Goal: Task Accomplishment & Management: Use online tool/utility

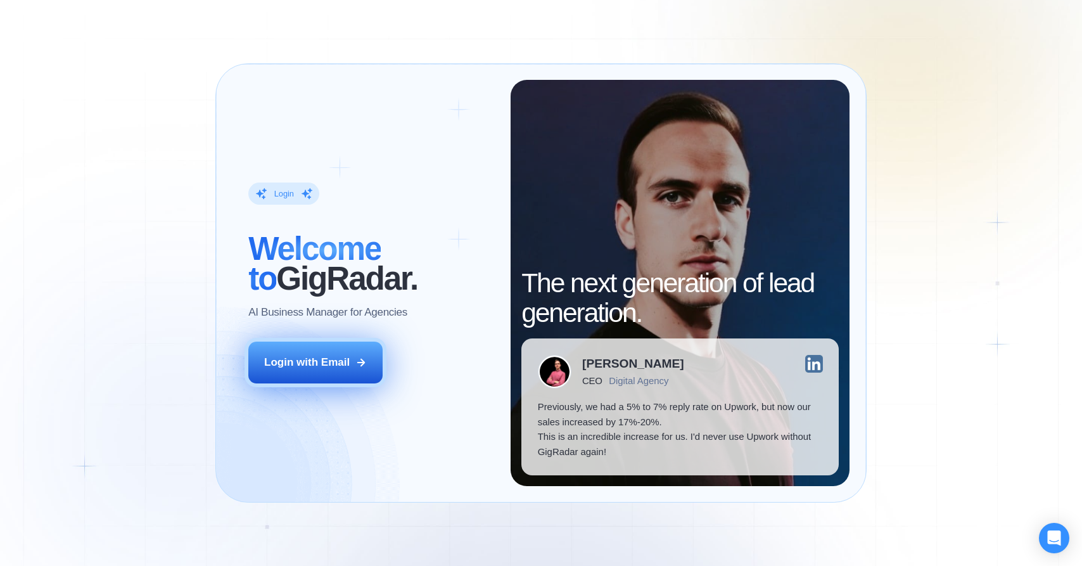
click at [337, 361] on div "Login with Email" at bounding box center [307, 362] width 86 height 15
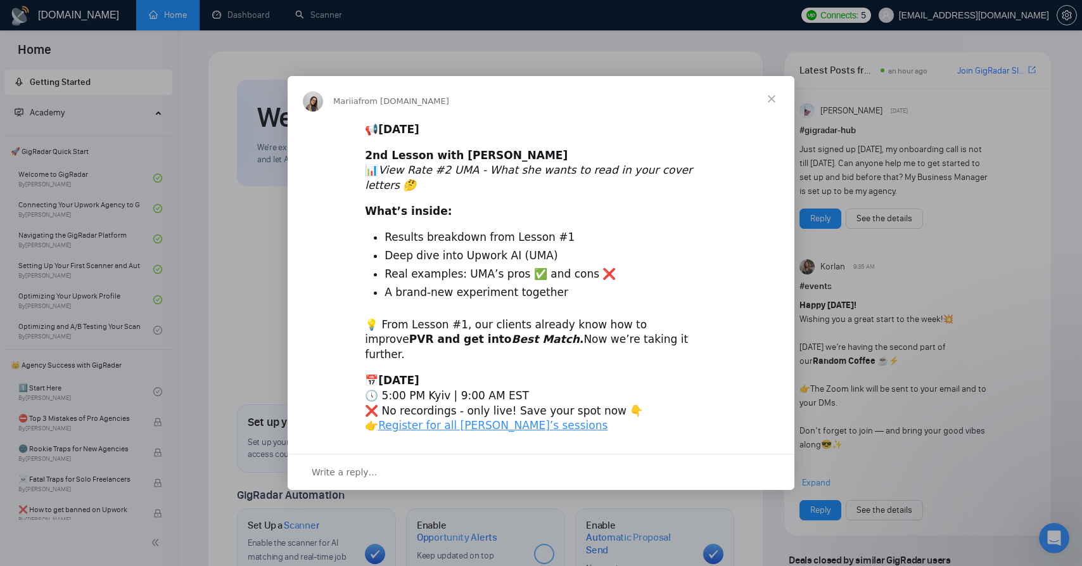
click at [776, 119] on span "Close" at bounding box center [772, 99] width 46 height 46
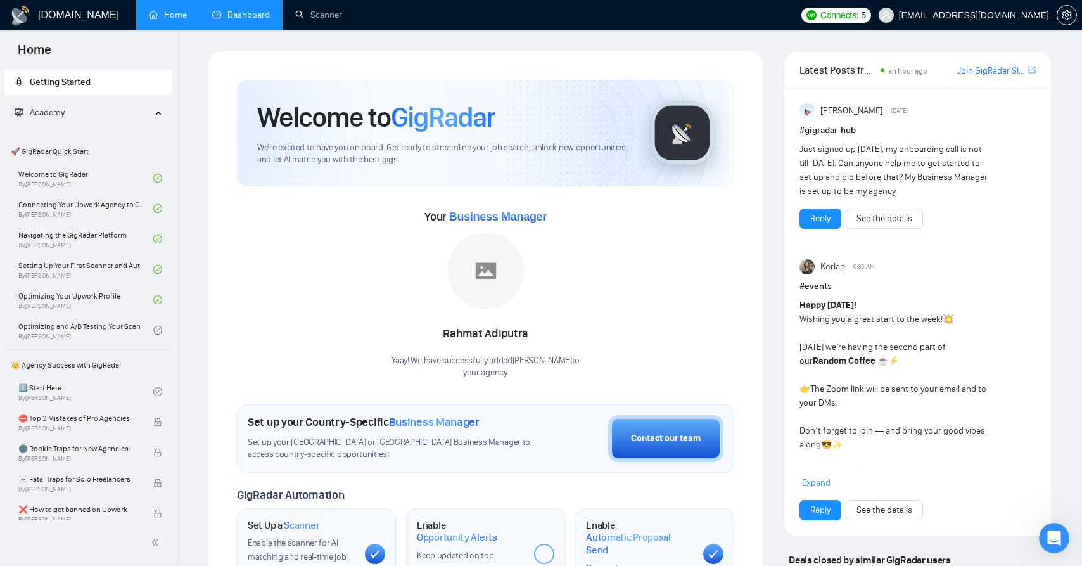
click at [215, 14] on link "Dashboard" at bounding box center [241, 15] width 58 height 11
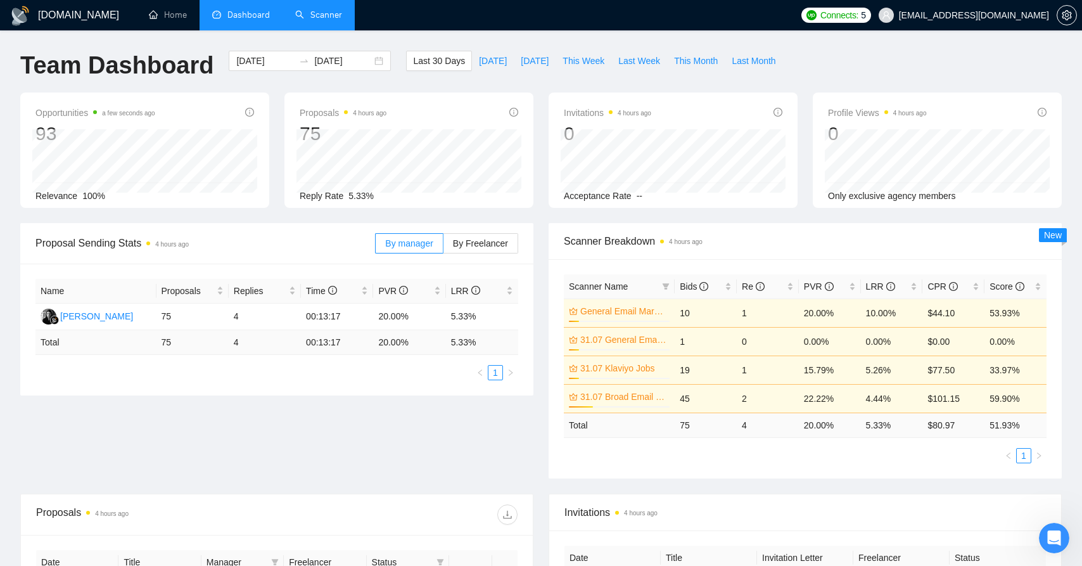
click at [314, 17] on link "Scanner" at bounding box center [318, 15] width 47 height 11
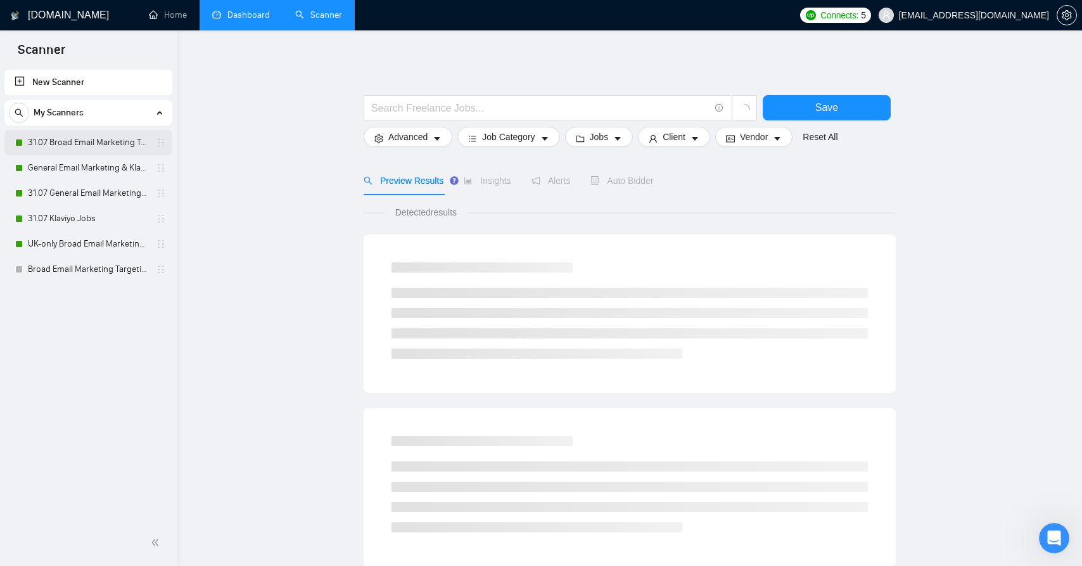
click at [82, 140] on link "31.07 Broad Email Marketing Targeting (New)" at bounding box center [88, 142] width 120 height 25
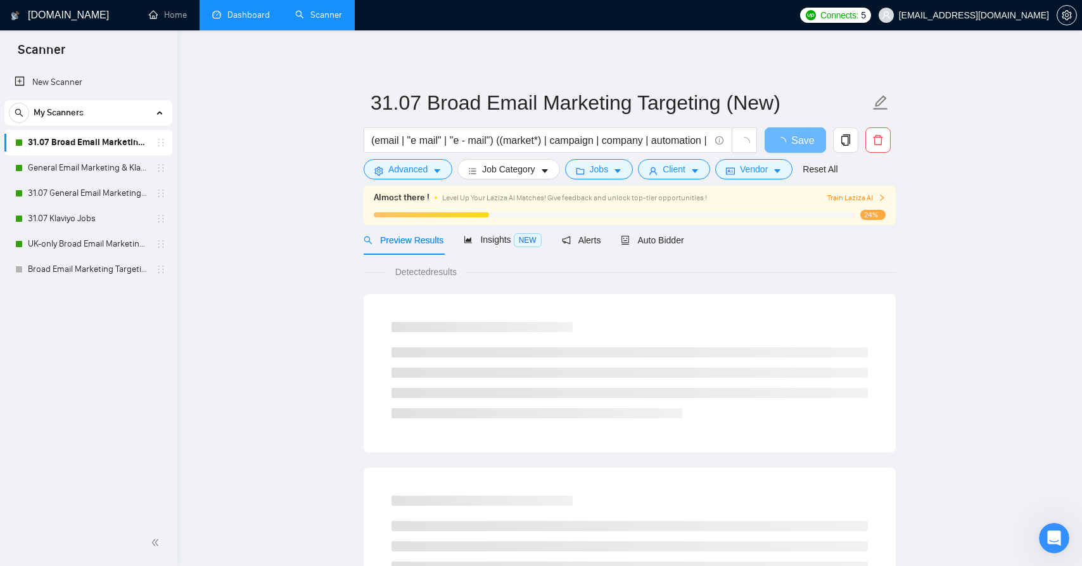
click at [75, 289] on div "New Scanner My Scanners 31.07 Broad Email Marketing Targeting (New) General Ema…" at bounding box center [88, 293] width 177 height 453
click at [79, 89] on link "New Scanner" at bounding box center [89, 82] width 148 height 25
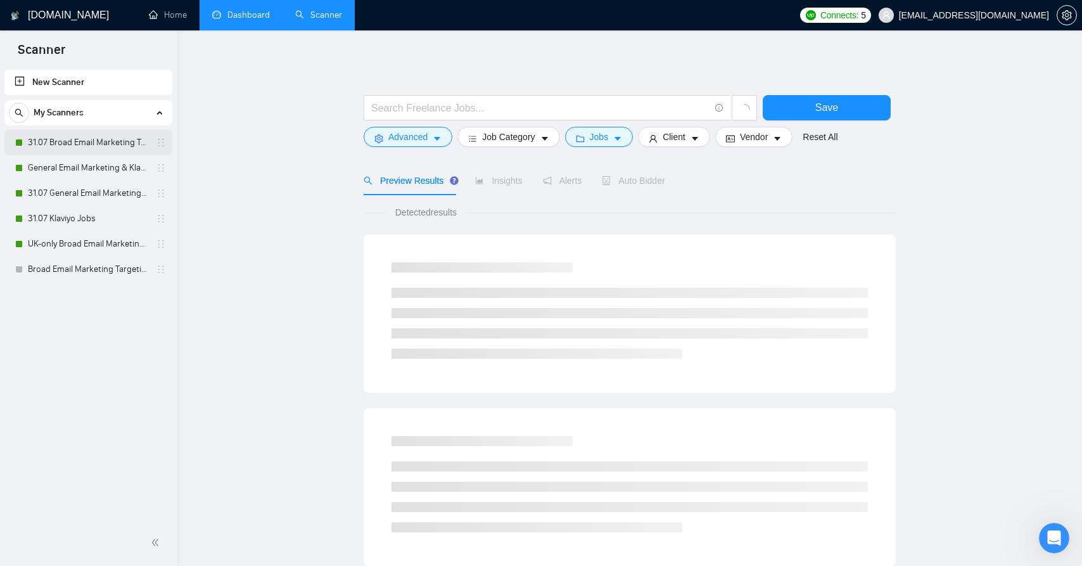
click at [109, 153] on link "31.07 Broad Email Marketing Targeting (New)" at bounding box center [88, 142] width 120 height 25
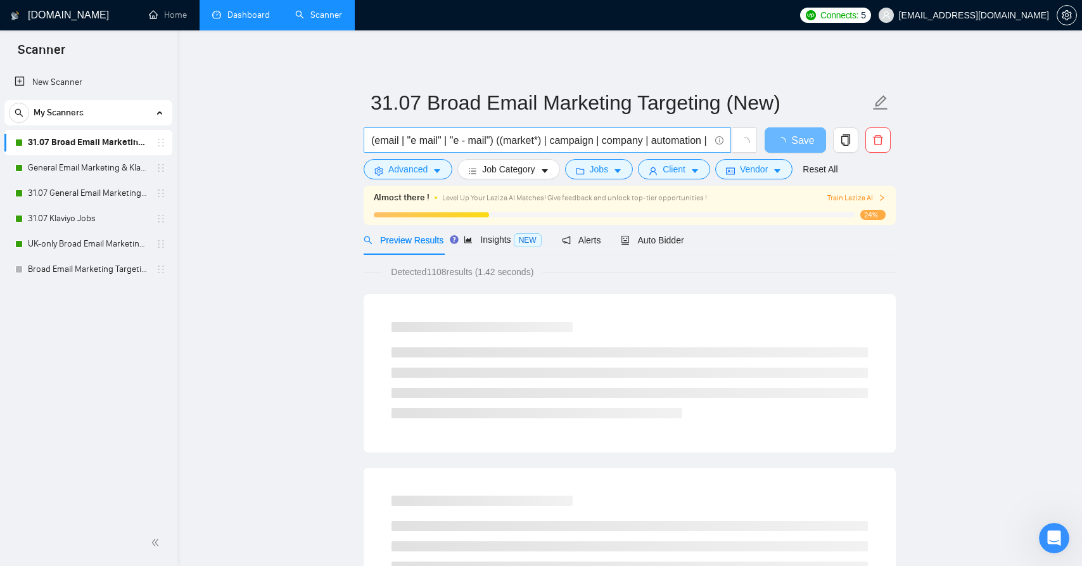
click at [480, 139] on input "(email | "e mail" | "e - mail") ((market*) | campaign | company | automation | …" at bounding box center [540, 140] width 338 height 16
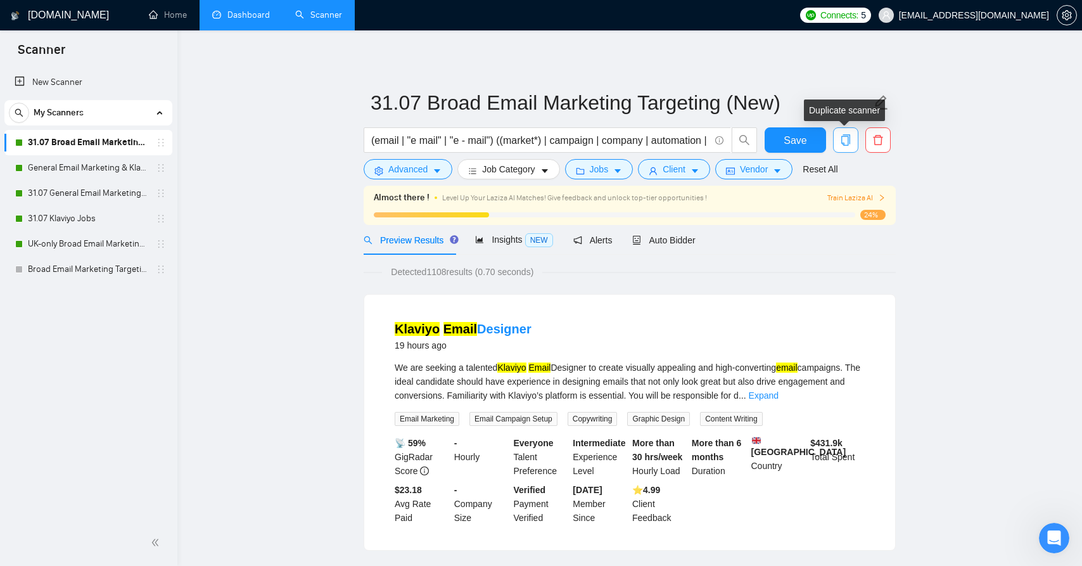
click at [851, 147] on button "button" at bounding box center [845, 139] width 25 height 25
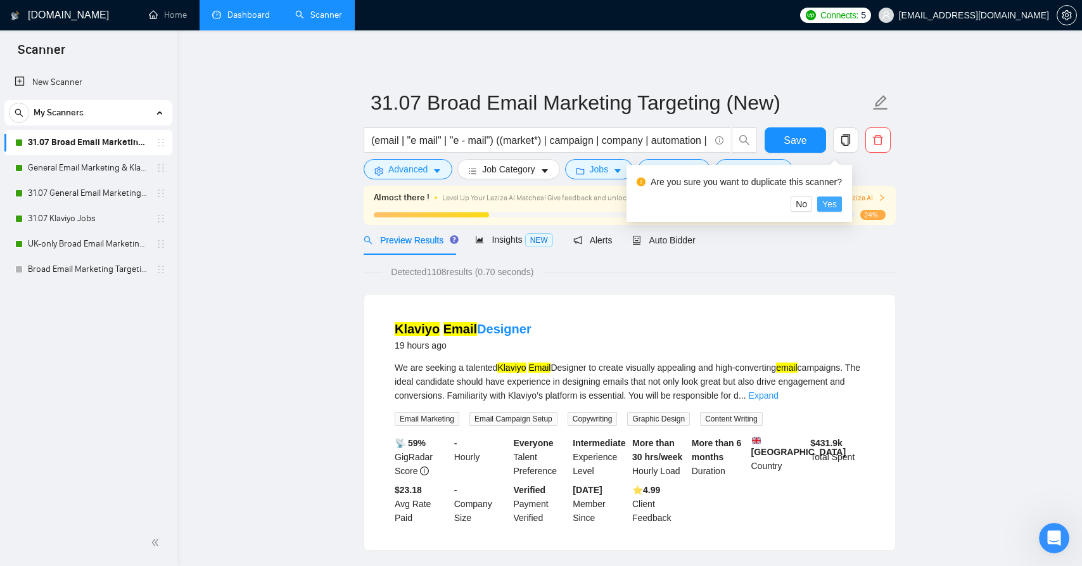
click at [837, 209] on span "Yes" at bounding box center [830, 204] width 15 height 14
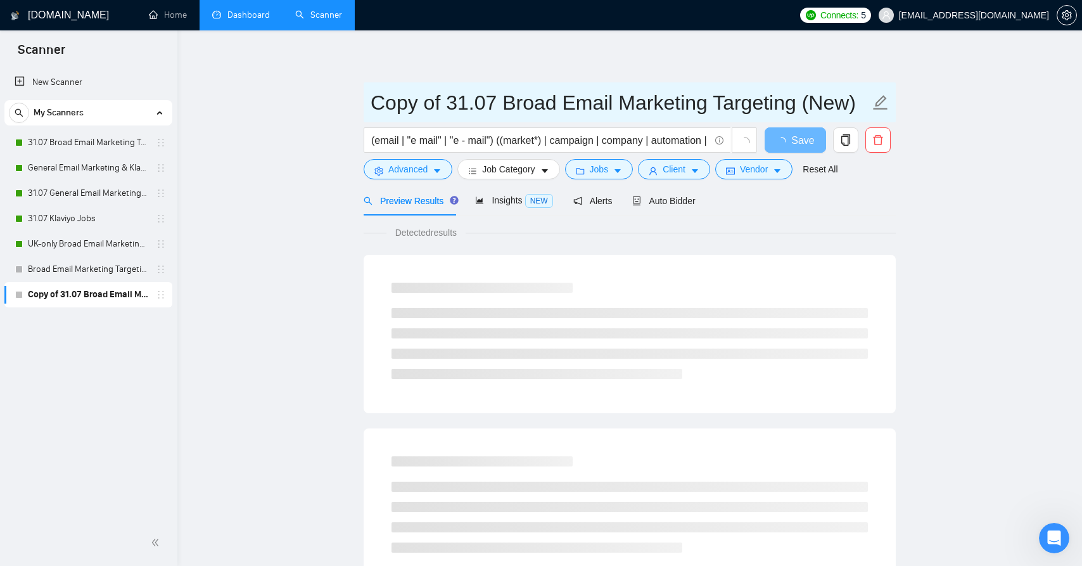
click at [883, 107] on icon "edit" at bounding box center [881, 102] width 16 height 16
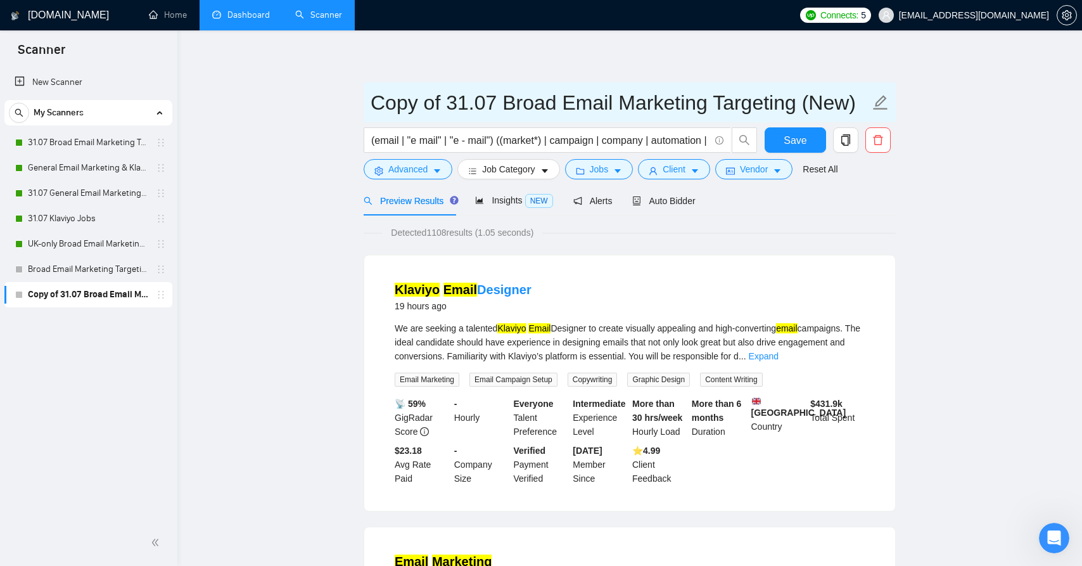
click at [508, 117] on input "Copy of 31.07 Broad Email Marketing Targeting (New)" at bounding box center [620, 103] width 499 height 32
click at [505, 98] on input "Copy of 31.07 Broad Email Marketing Targeting (New)" at bounding box center [620, 103] width 499 height 32
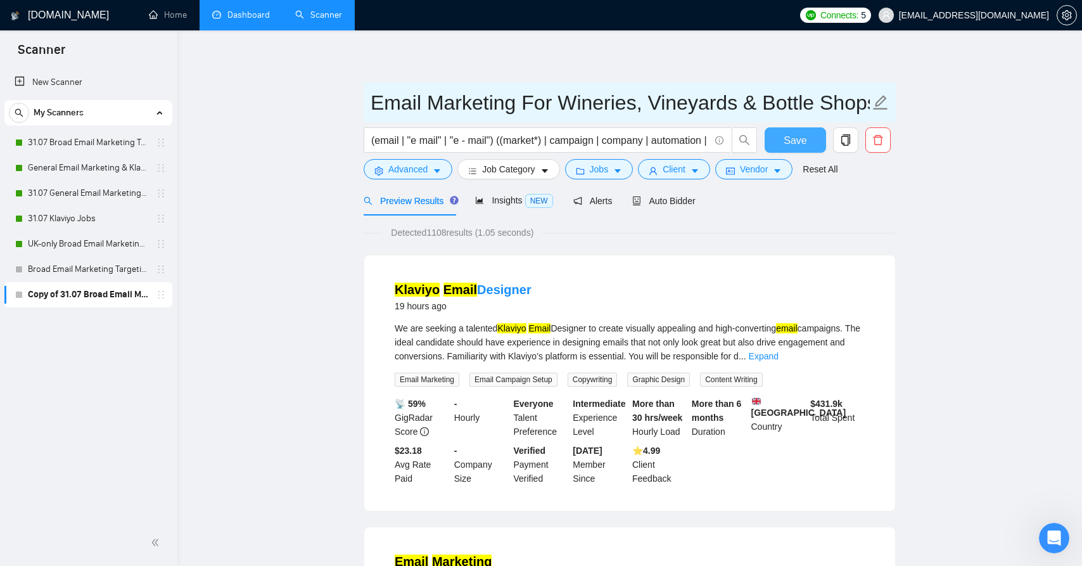
type input "Email Marketing For Wineries, Vineyards & Bottle Shops"
click at [814, 144] on button "Save" at bounding box center [795, 139] width 61 height 25
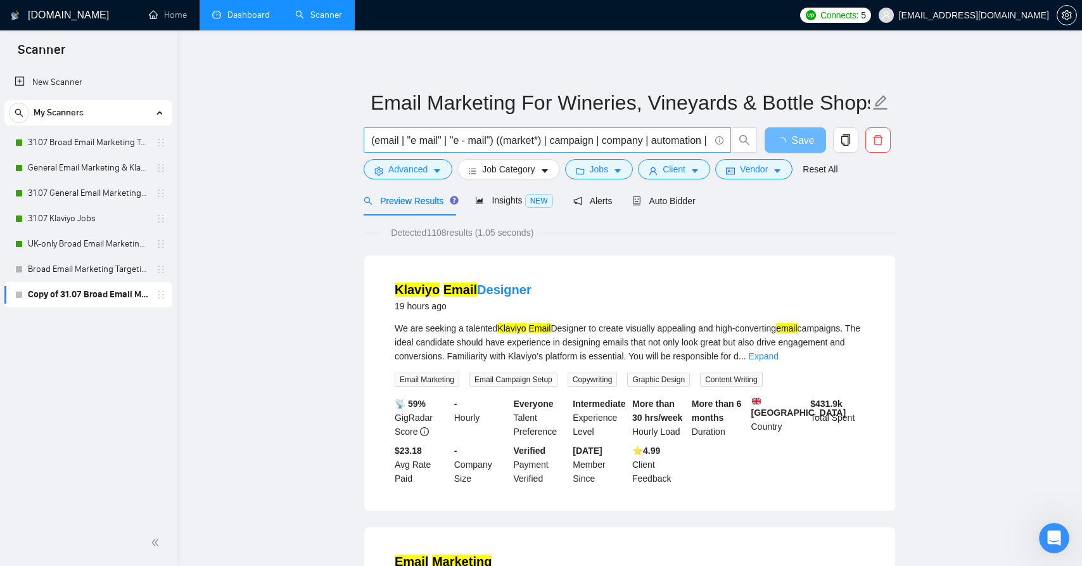
click at [513, 139] on input "(email | "e mail" | "e - mail") ((market*) | campaign | company | automation | …" at bounding box center [540, 140] width 338 height 16
drag, startPoint x: 513, startPoint y: 139, endPoint x: 966, endPoint y: 141, distance: 452.5
click at [641, 146] on input "(email | "e mail" | "e - mail") ((market*) | campaign | company | automation | …" at bounding box center [540, 140] width 338 height 16
drag, startPoint x: 668, startPoint y: 138, endPoint x: 702, endPoint y: 144, distance: 34.1
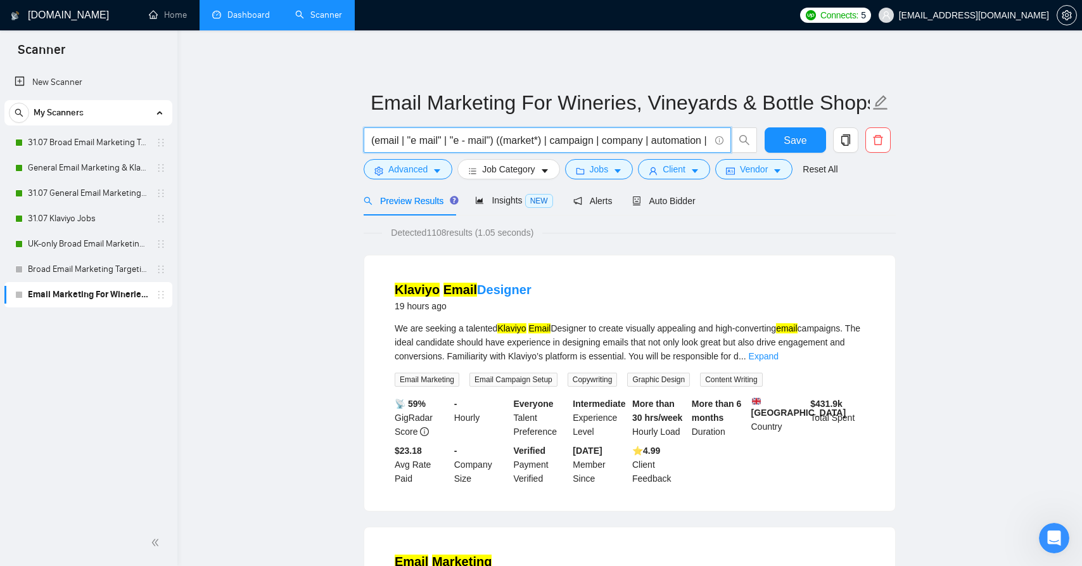
click at [702, 144] on input "(email | "e mail" | "e - mail") ((market*) | campaign | company | automation | …" at bounding box center [540, 140] width 338 height 16
click at [703, 141] on input "(email | "e mail" | "e - mail") ((market*) | campaign | company | automation | …" at bounding box center [540, 140] width 338 height 16
click at [708, 140] on input "(email | "e mail" | "e - mail") ((market*) | campaign | company | automation | …" at bounding box center [540, 140] width 338 height 16
click at [616, 141] on input "(email | "e mail" | "e - mail") ((market*) | campaign | company | automation | …" at bounding box center [540, 140] width 338 height 16
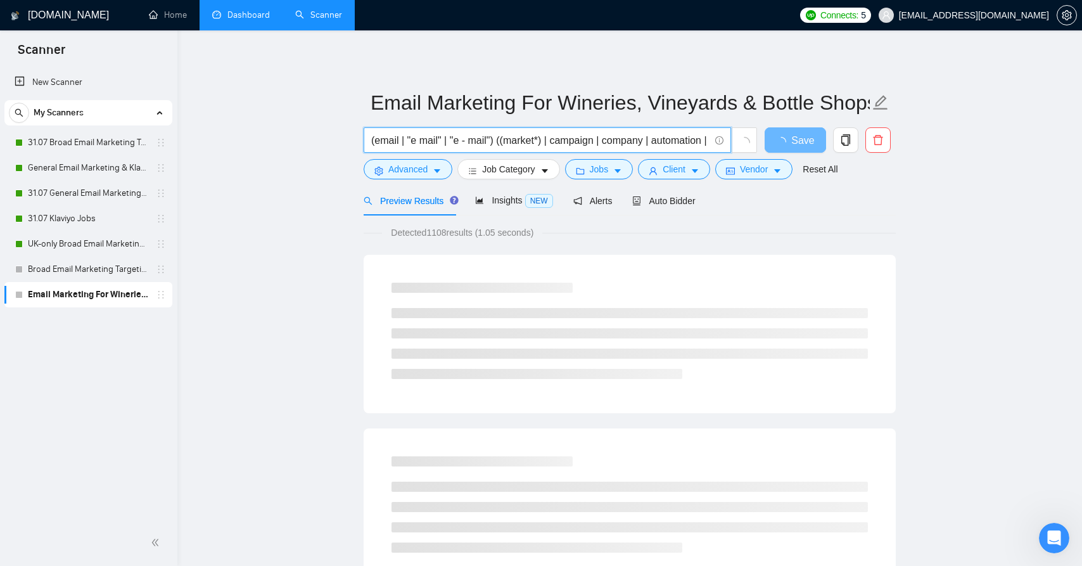
paste input "(email | "e mail" | "e - mail") ((market*) | campaign | company | automation | …"
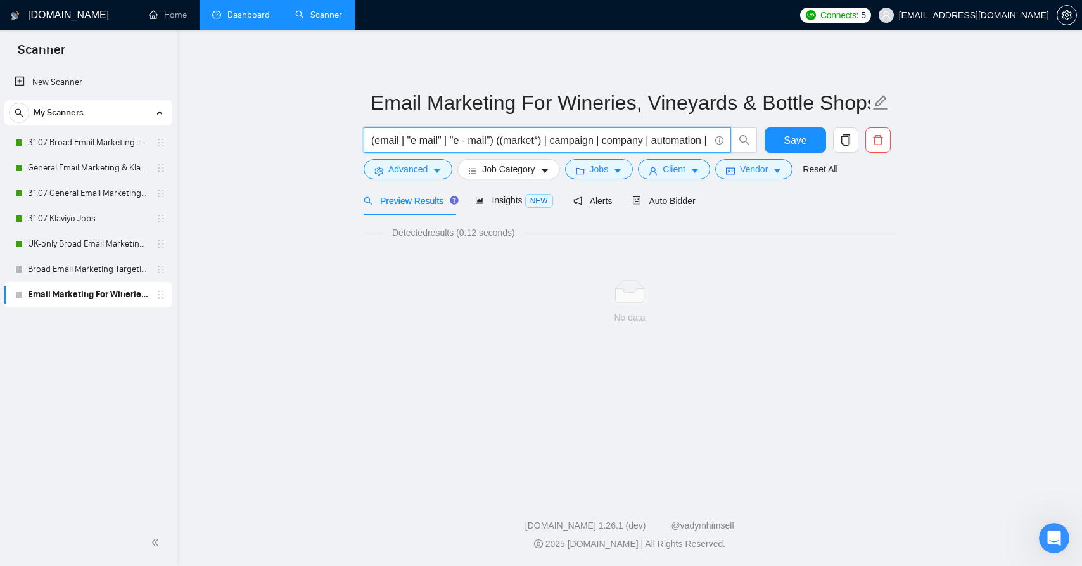
drag, startPoint x: 491, startPoint y: 140, endPoint x: 714, endPoint y: 143, distance: 223.7
click at [748, 143] on span "(email | "e mail" | "e - mail") ((market*) | campaign | company | automation | …" at bounding box center [561, 139] width 394 height 25
click at [665, 138] on input "(email | "e mail" | "e - mail") ((market*) | campaign | company | automation | …" at bounding box center [540, 140] width 338 height 16
click at [702, 138] on input "(email | "e mail" | "e - mail") ((market*) | campaign | company | automation | …" at bounding box center [540, 140] width 338 height 16
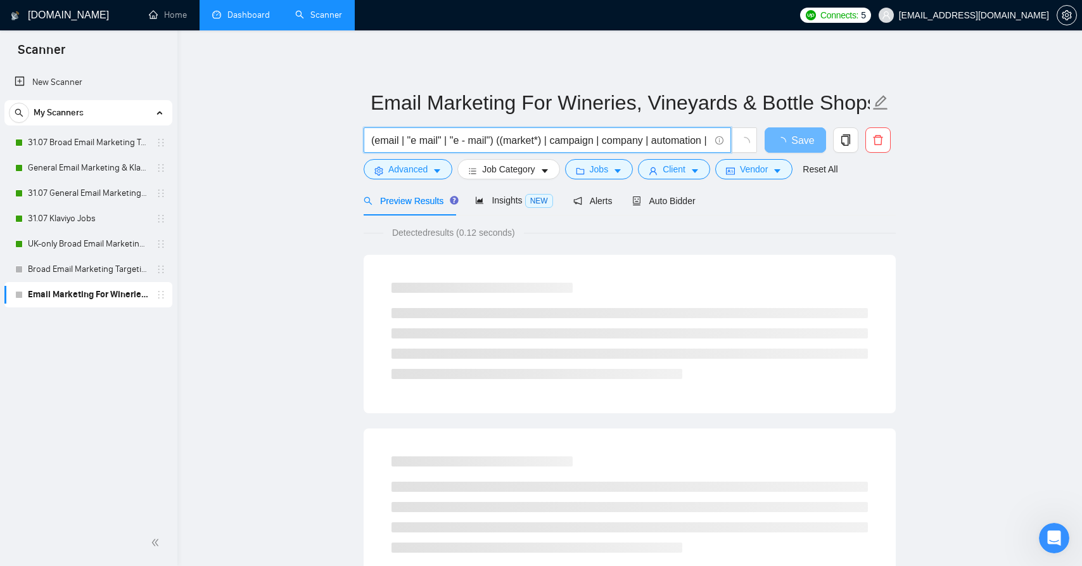
click at [658, 139] on input "(email | "e mail" | "e - mail") ((market*) | campaign | company | automation | …" at bounding box center [540, 140] width 338 height 16
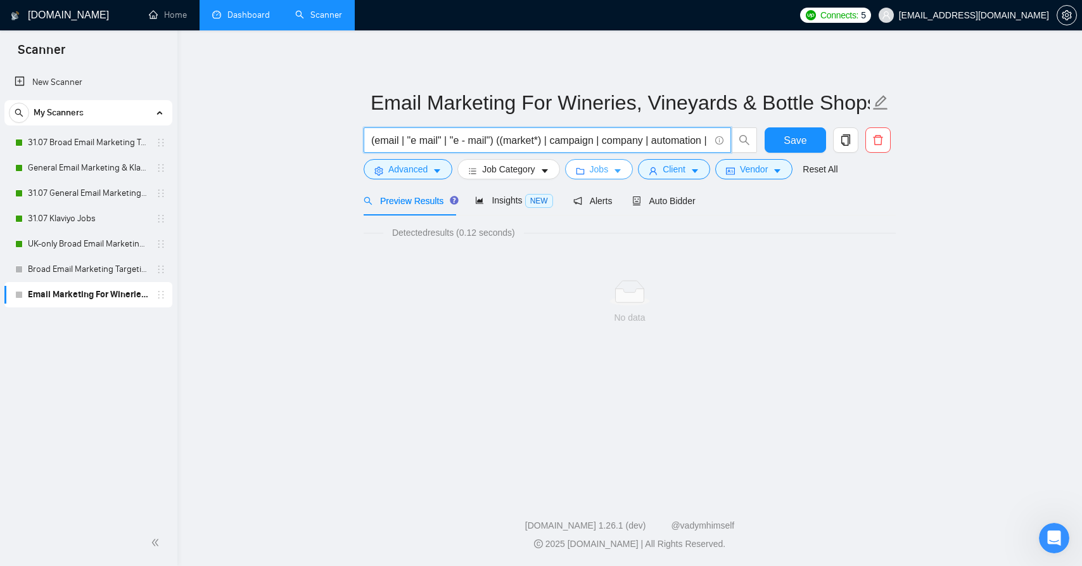
paste input "(email | "e mail" | "e - mail") ((market*) | campaign | company | automation | …"
click at [566, 143] on input "(email | "e mail" | "e - mail") ((market*) | campaign | company | automation | …" at bounding box center [540, 140] width 338 height 16
click at [657, 139] on input "(email | "e mail" | "e - mail") ((market*) | campaign | company | automation | …" at bounding box center [540, 140] width 338 height 16
paste input "|"
click at [700, 144] on input "(email | "e mail" | "e - mail") ((market*) | campaign | company | automation | …" at bounding box center [540, 140] width 338 height 16
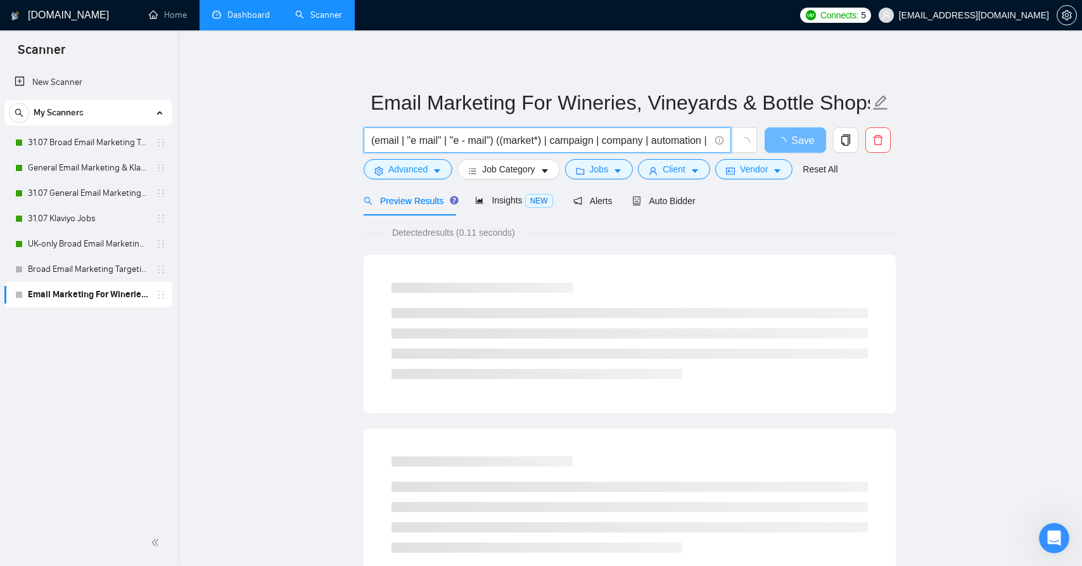
paste input "|"
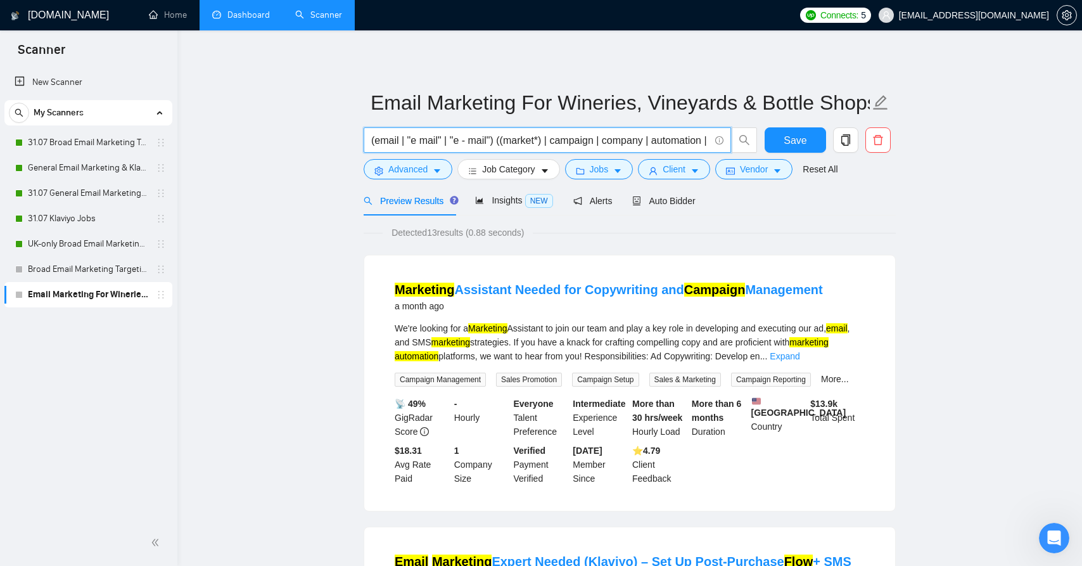
drag, startPoint x: 599, startPoint y: 143, endPoint x: 563, endPoint y: 143, distance: 35.5
click at [563, 143] on input "(email | "e mail" | "e - mail") ((market*) | campaign | company | automation | …" at bounding box center [540, 140] width 338 height 16
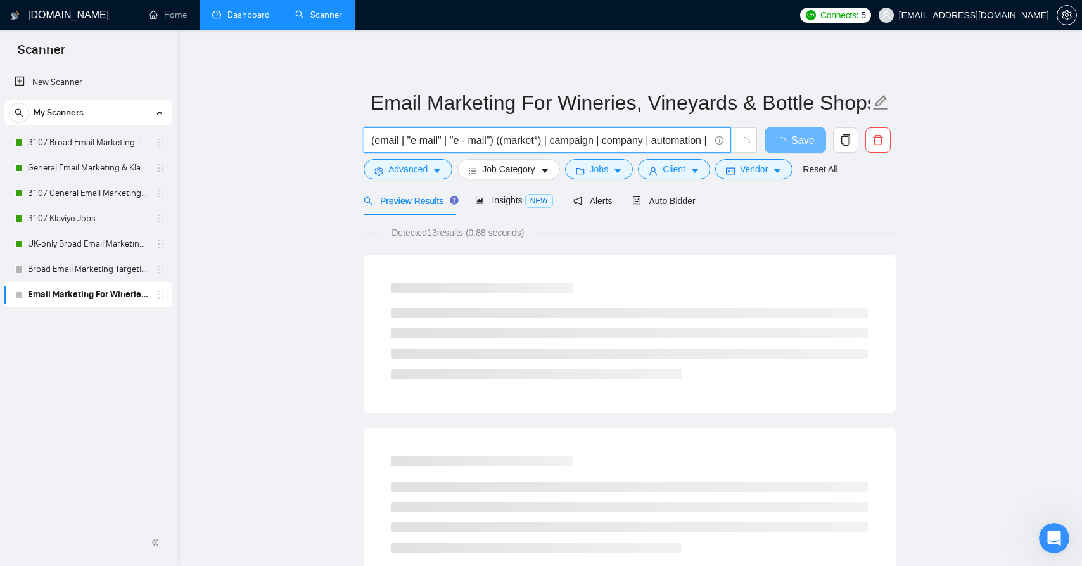
drag, startPoint x: 571, startPoint y: 141, endPoint x: 659, endPoint y: 141, distance: 88.1
click at [659, 141] on input "(email | "e mail" | "e - mail") ((market*) | campaign | company | automation | …" at bounding box center [540, 140] width 338 height 16
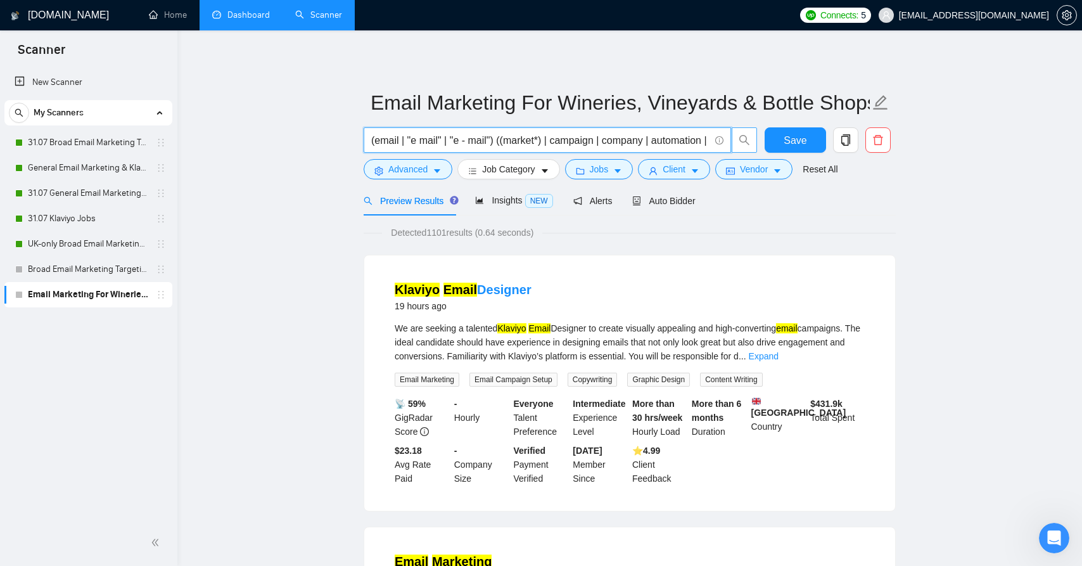
drag, startPoint x: 659, startPoint y: 141, endPoint x: 755, endPoint y: 142, distance: 96.3
click at [755, 142] on span "(email | "e mail" | "e - mail") ((market*) | campaign | company | automation | …" at bounding box center [561, 139] width 394 height 25
click at [688, 142] on input "(email | "e mail" | "e - mail") ((market*) | campaign | company | automation | …" at bounding box center [540, 140] width 338 height 16
click at [701, 139] on input "(email | "e mail" | "e - mail") ((market*) | campaign | company | automation | …" at bounding box center [540, 140] width 338 height 16
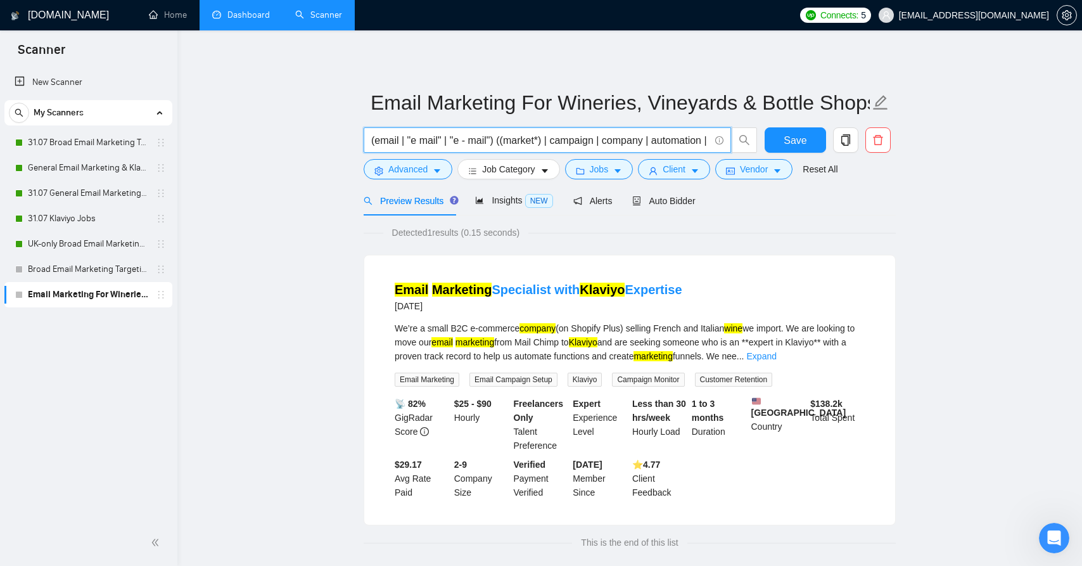
click at [662, 144] on input "(email | "e mail" | "e - mail") ((market*) | campaign | company | automation | …" at bounding box center [540, 140] width 338 height 16
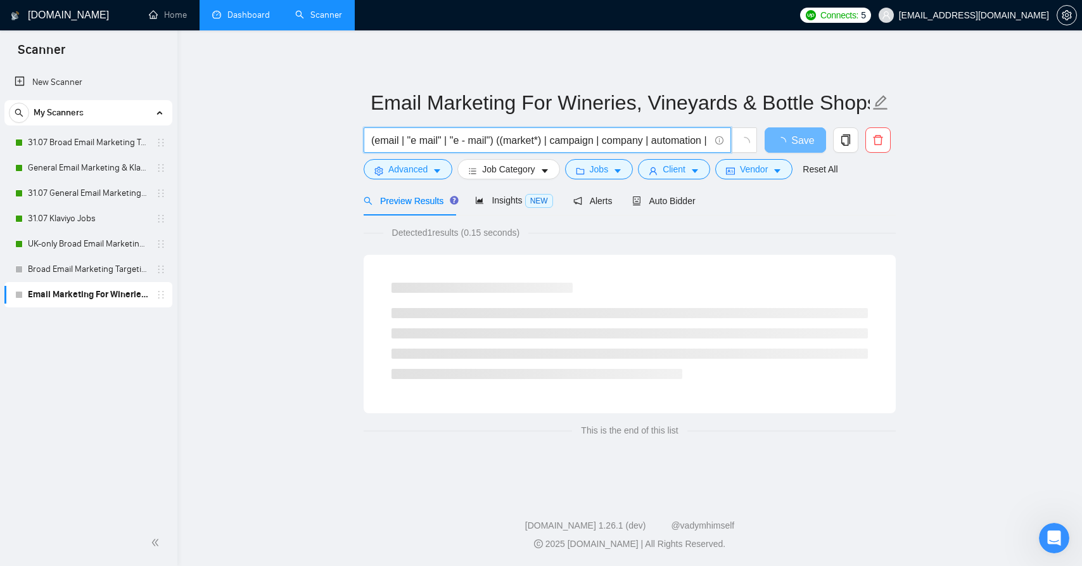
click at [708, 141] on input "(email | "e mail" | "e - mail") ((market*) | campaign | company | automation | …" at bounding box center [540, 140] width 338 height 16
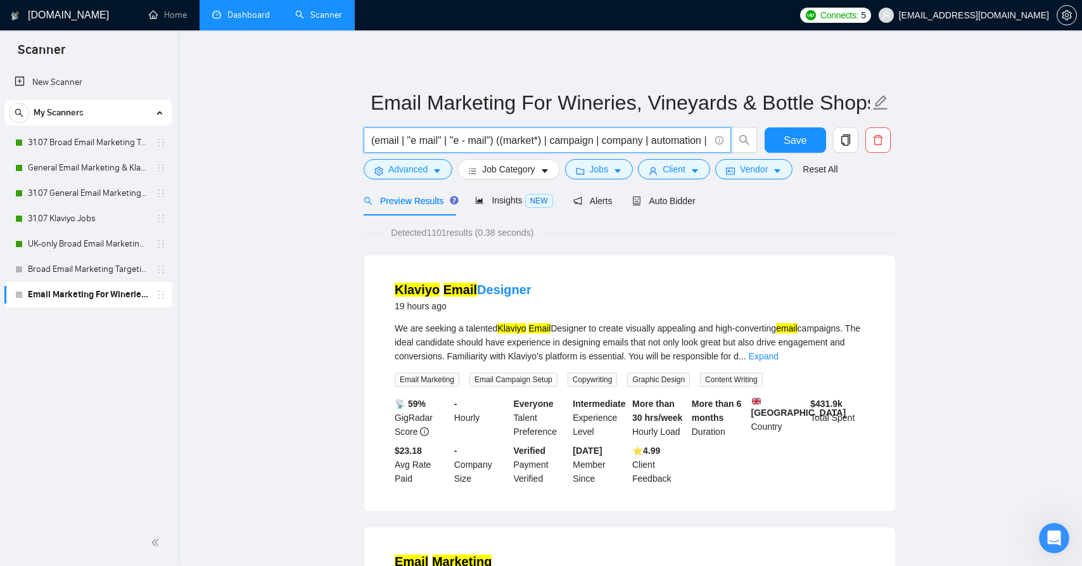
drag, startPoint x: 546, startPoint y: 141, endPoint x: 513, endPoint y: 141, distance: 33.6
click at [513, 141] on input "(email | "e mail" | "e - mail") ((market*) | campaign | company | automation | …" at bounding box center [540, 140] width 338 height 16
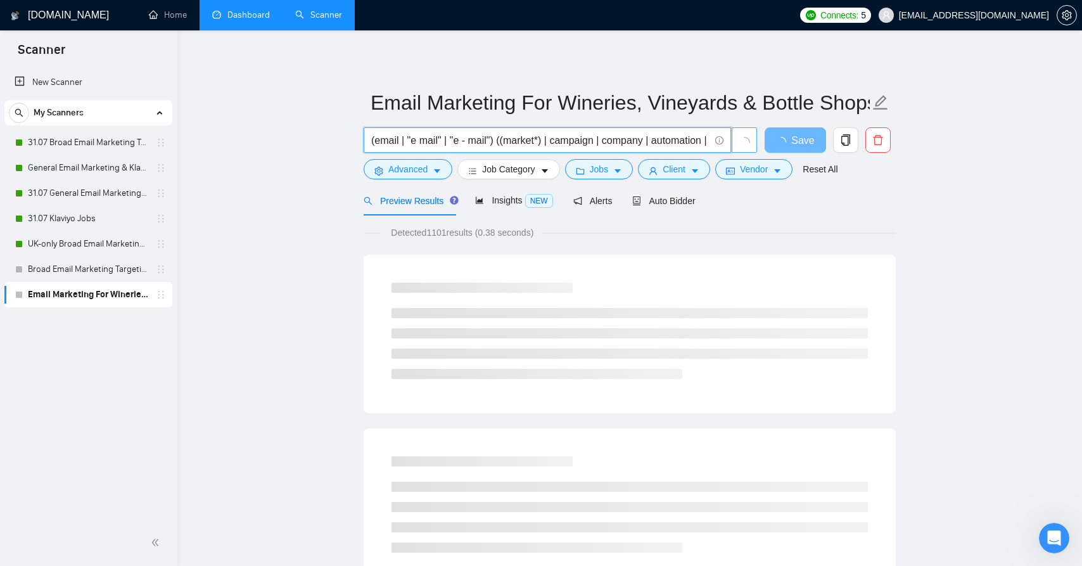
drag, startPoint x: 662, startPoint y: 143, endPoint x: 733, endPoint y: 146, distance: 71.0
click at [733, 146] on span "(email | "e mail" | "e - mail") ((market*) | campaign | company | automation | …" at bounding box center [561, 139] width 394 height 25
click at [698, 140] on input "(email | "e mail" | "e - mail") ((market*) | campaign | company | automation | …" at bounding box center [540, 140] width 338 height 16
click at [705, 139] on input "(email | "e mail" | "e - mail") ((market*) | campaign | company | automation | …" at bounding box center [540, 140] width 338 height 16
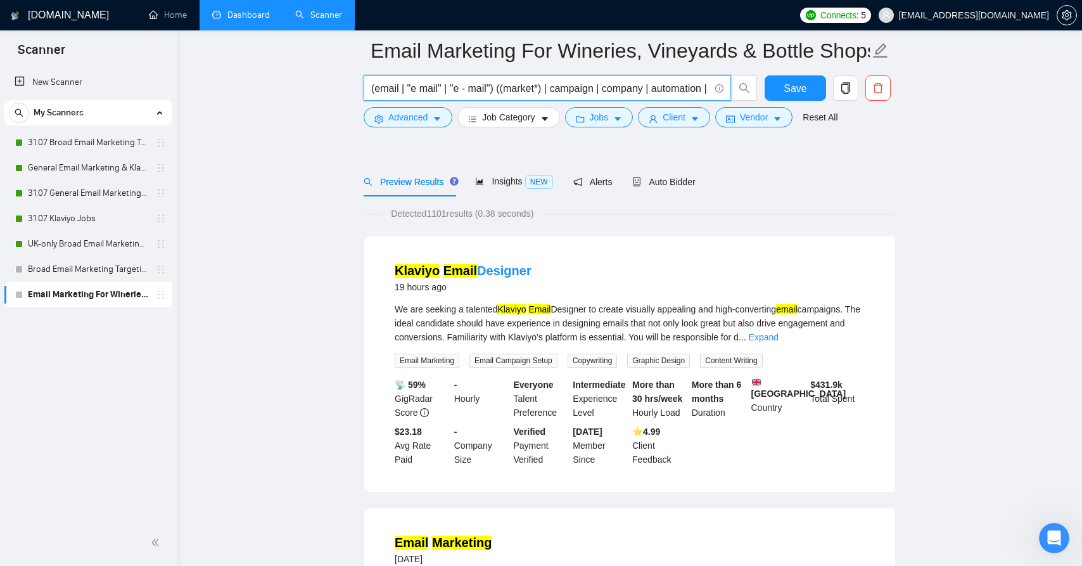
scroll to position [20, 0]
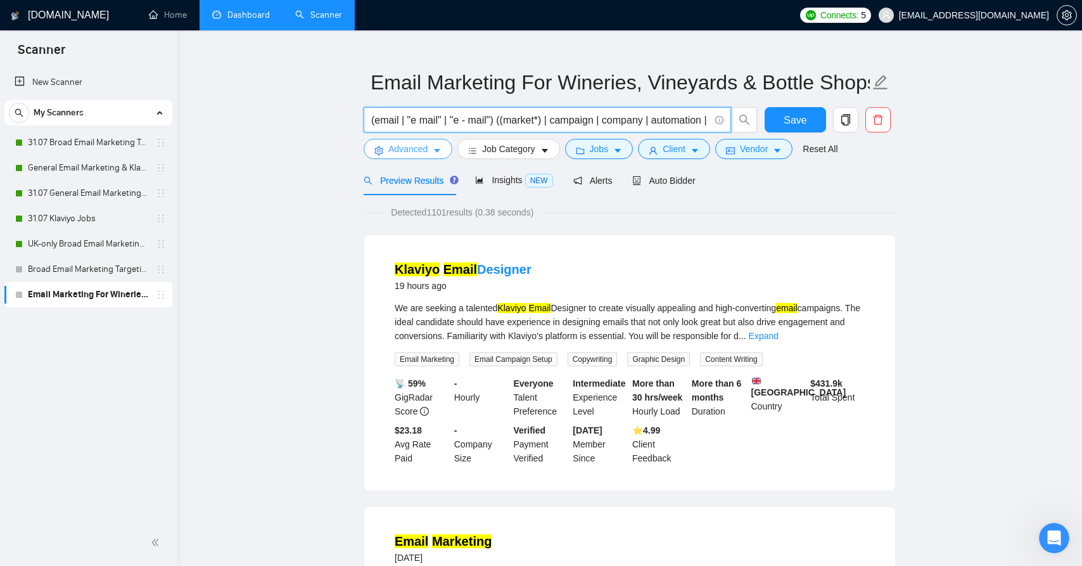
type input "(email | "e mail" | "e - mail") ((market*) | campaign | company | automation | …"
click at [439, 148] on icon "caret-down" at bounding box center [437, 150] width 9 height 9
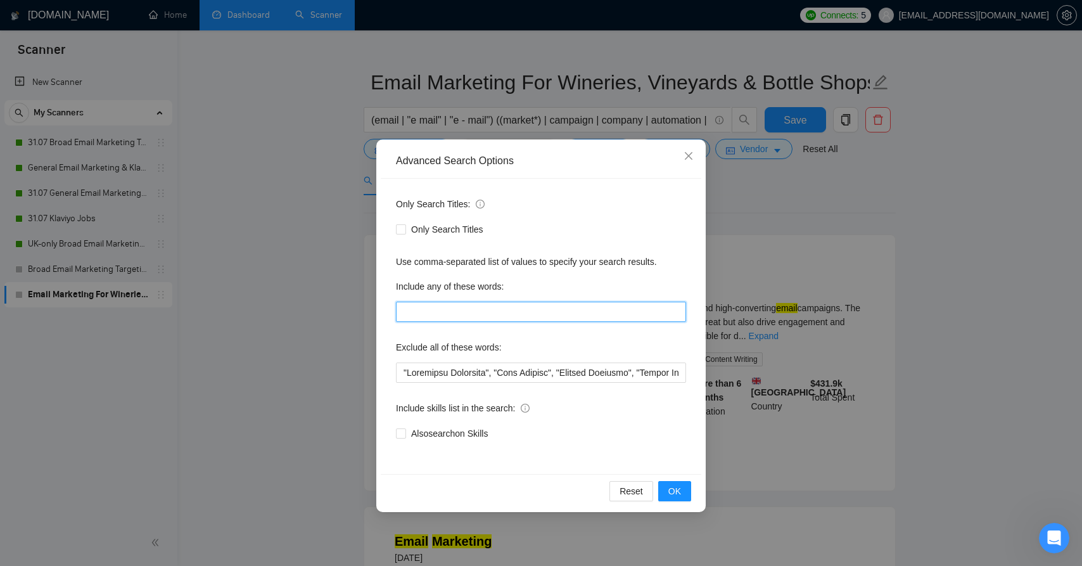
click at [465, 311] on input "text" at bounding box center [541, 312] width 290 height 20
click at [690, 157] on icon "close" at bounding box center [689, 156] width 8 height 8
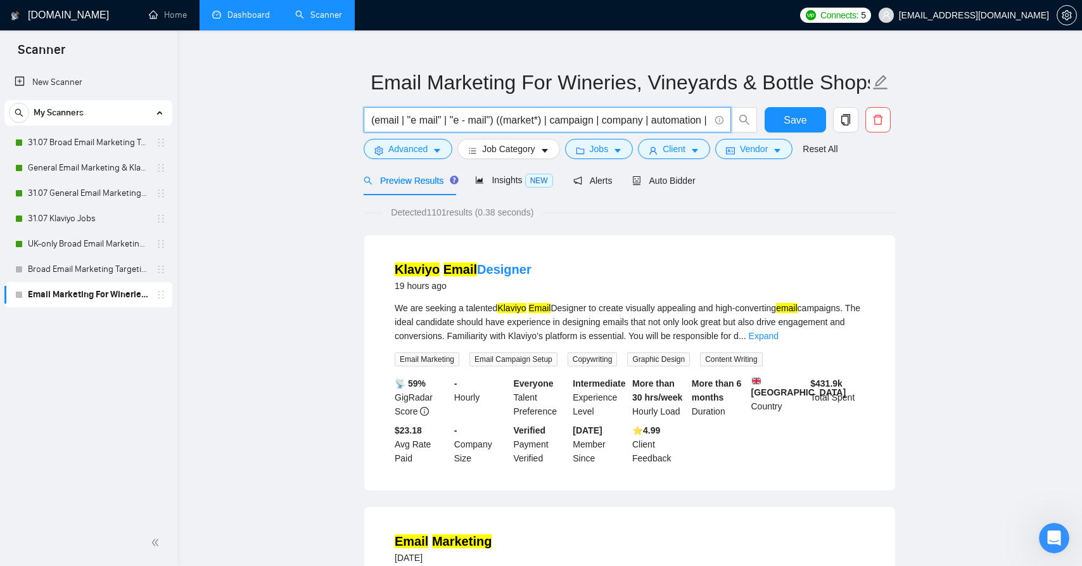
drag, startPoint x: 692, startPoint y: 121, endPoint x: 867, endPoint y: 140, distance: 175.9
click at [867, 140] on form "Email Marketing For Wineries, Vineyards & Bottle Shops (email | "e mail" | "e -…" at bounding box center [630, 113] width 532 height 103
click at [619, 129] on span "(email | "e mail" | "e - mail") ((market*) | campaign | company | automation | …" at bounding box center [548, 119] width 368 height 25
click at [464, 120] on input "(email | "e mail" | "e - mail") ((market*) | campaign | company | automation | …" at bounding box center [540, 120] width 338 height 16
drag, startPoint x: 489, startPoint y: 121, endPoint x: 700, endPoint y: 123, distance: 211.7
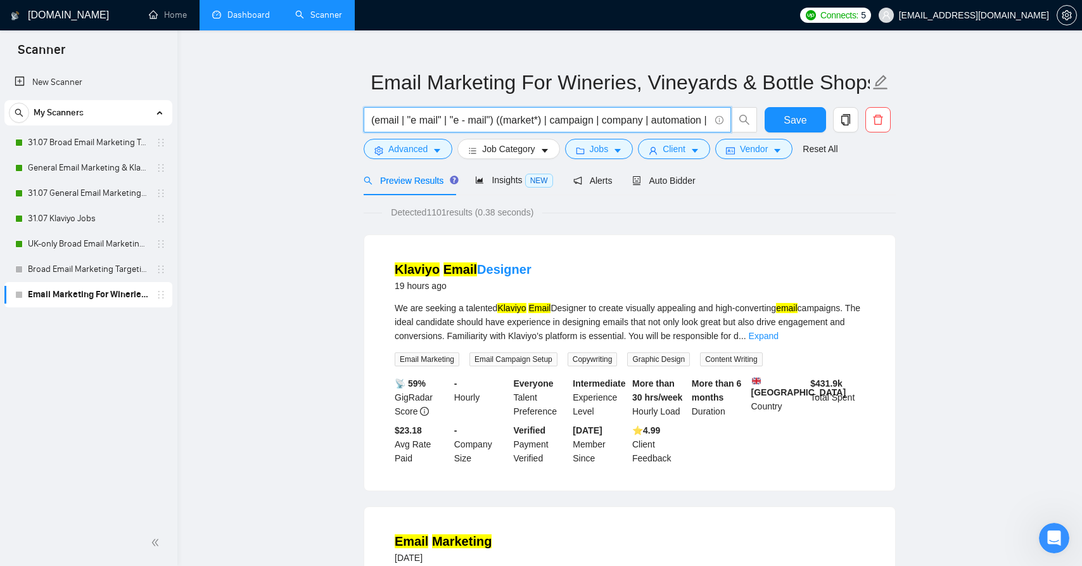
click at [700, 123] on input "(email | "e mail" | "e - mail") ((market*) | campaign | company | automation | …" at bounding box center [540, 120] width 338 height 16
click at [794, 121] on span "Save" at bounding box center [795, 120] width 23 height 16
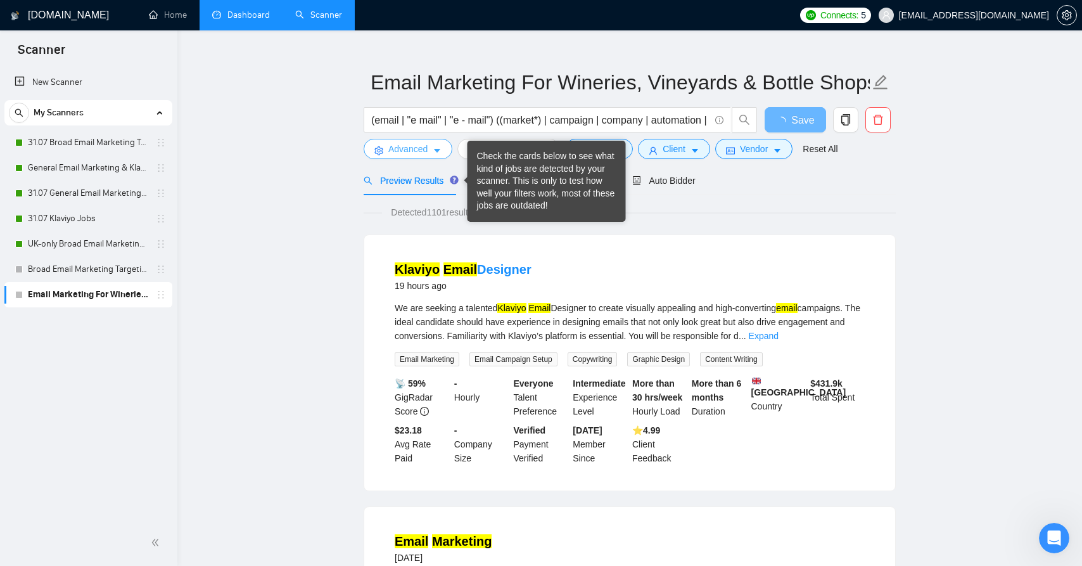
click at [418, 149] on span "Advanced" at bounding box center [407, 149] width 39 height 14
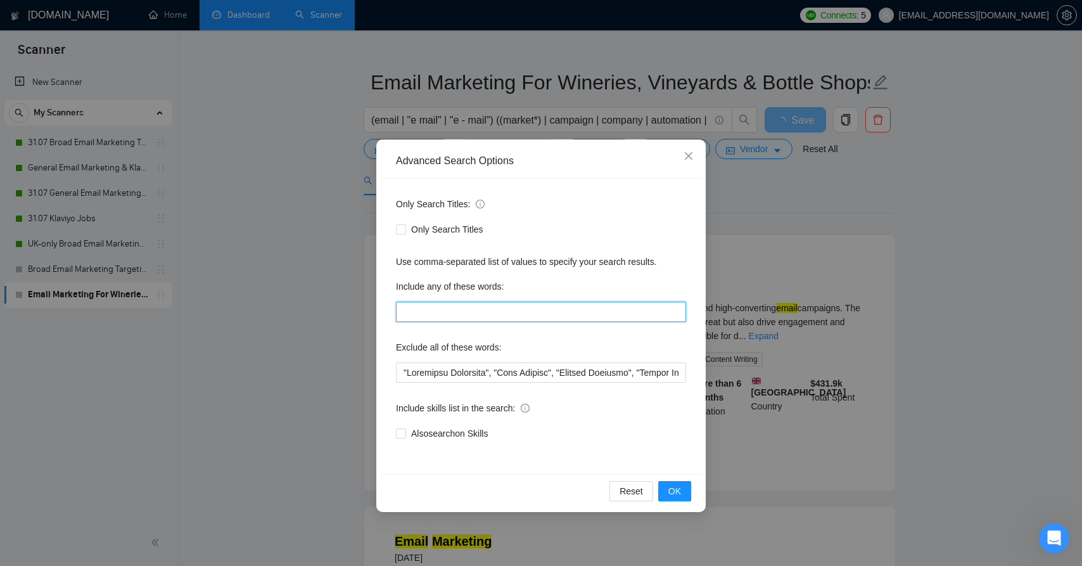
click at [464, 311] on input "text" at bounding box center [541, 312] width 290 height 20
paste input ""Winery" | "Vineyard" | "Wine" | "Commerce7""
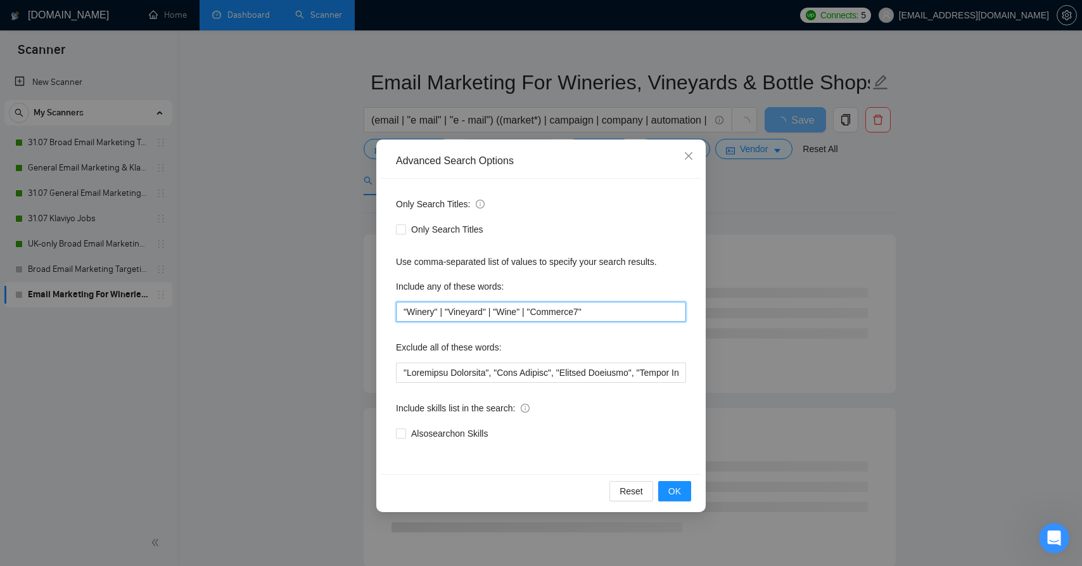
click at [448, 318] on input ""Winery" | "Vineyard" | "Wine" | "Commerce7"" at bounding box center [541, 312] width 290 height 20
click at [453, 305] on input ""Winery" | "Vineyard" | "Wine" | "Commerce7"" at bounding box center [541, 312] width 290 height 20
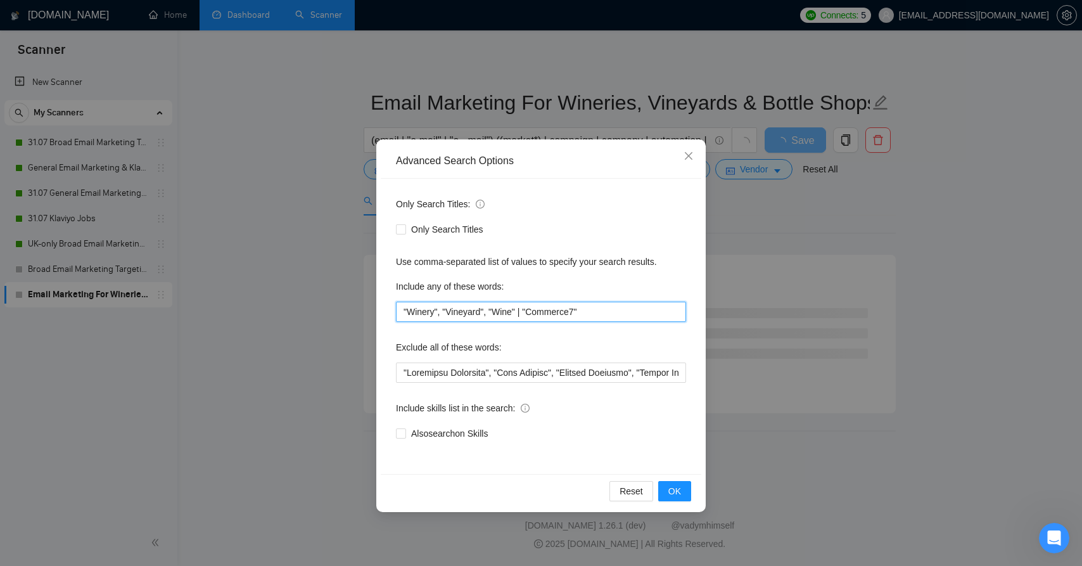
scroll to position [0, 0]
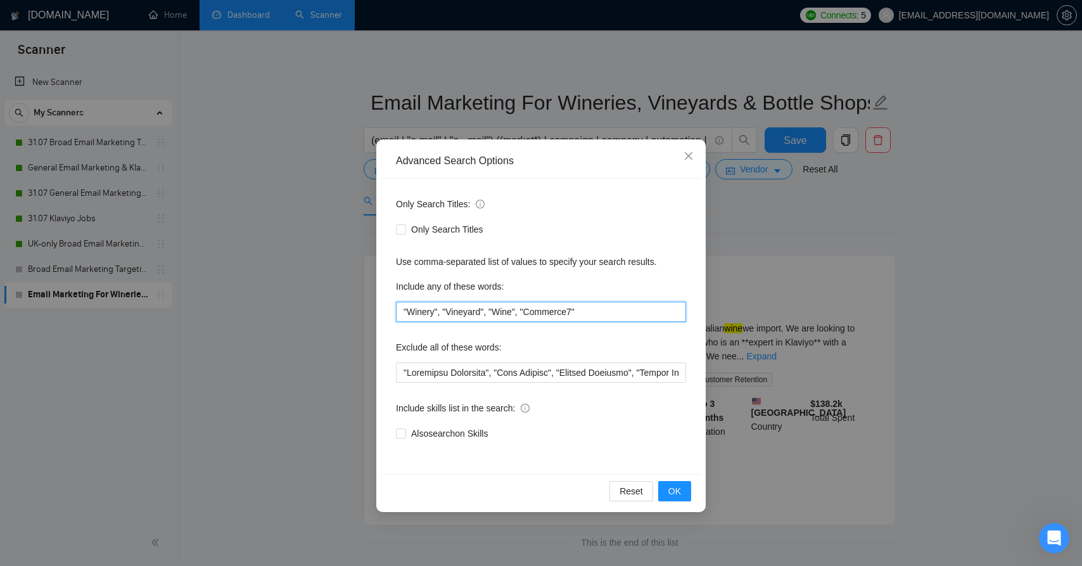
click at [622, 314] on input ""Winery", "Vineyard", "Wine", "Commerce7"" at bounding box center [541, 312] width 290 height 20
type input ""Winery", "Vineyard", "Wine", "Commerce7", "Bottle Shop", "Wine Estate""
click at [693, 485] on div "Reset OK" at bounding box center [541, 491] width 321 height 34
click at [688, 485] on button "OK" at bounding box center [674, 491] width 33 height 20
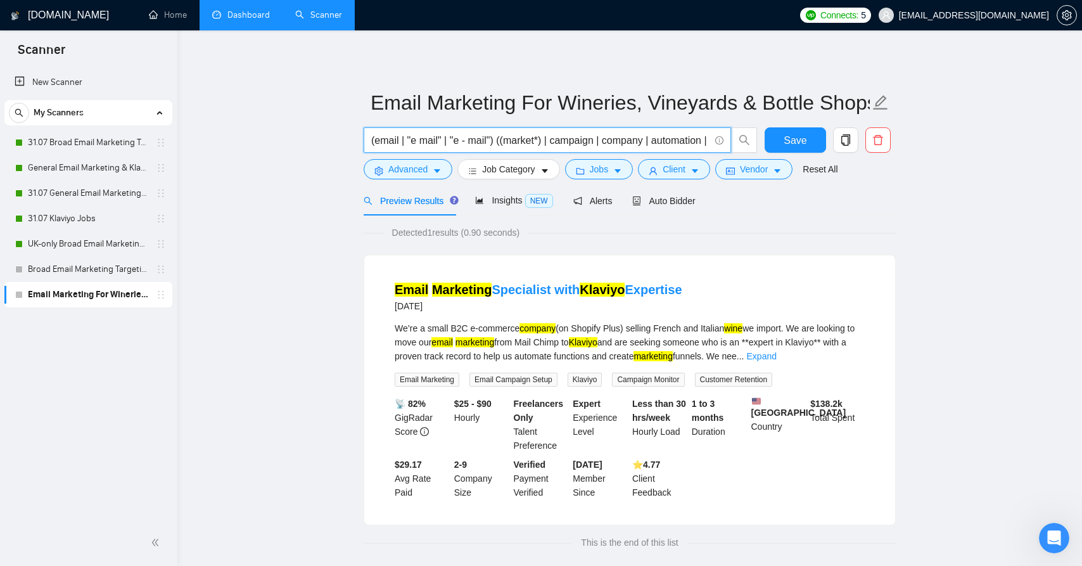
drag, startPoint x: 605, startPoint y: 138, endPoint x: 661, endPoint y: 132, distance: 56.6
click at [661, 132] on input "(email | "e mail" | "e - mail") ((market*) | campaign | company | automation | …" at bounding box center [540, 140] width 338 height 16
click at [650, 138] on input "(email | "e mail" | "e - mail") ((market*) | campaign | company | automation | …" at bounding box center [540, 140] width 338 height 16
drag, startPoint x: 652, startPoint y: 138, endPoint x: 616, endPoint y: 142, distance: 36.3
click at [616, 142] on input "(email | "e mail" | "e - mail") ((market*) | campaign | company | automation | …" at bounding box center [540, 140] width 338 height 16
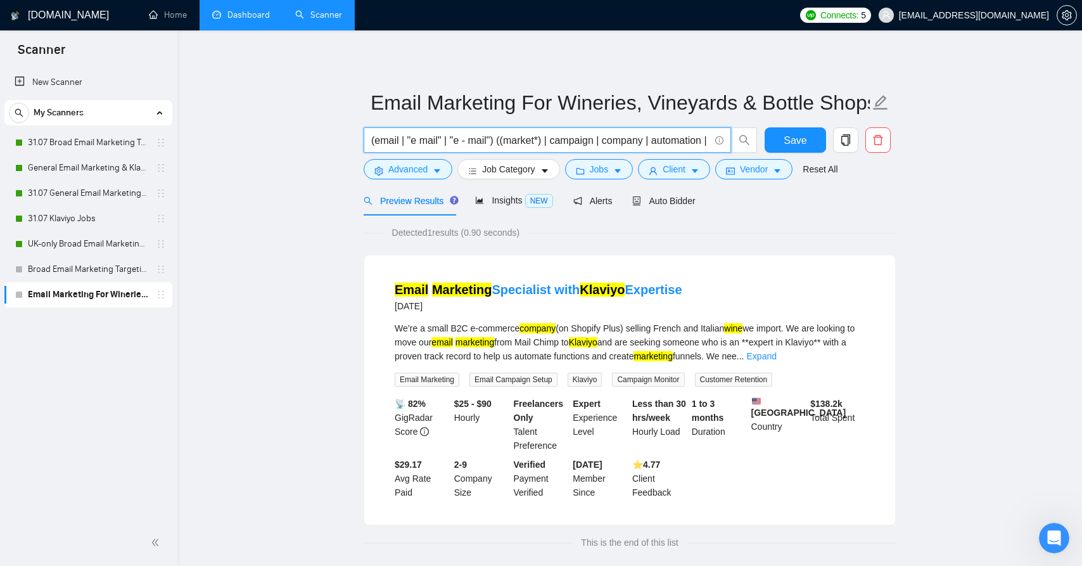
drag, startPoint x: 616, startPoint y: 142, endPoint x: 459, endPoint y: 145, distance: 157.2
click at [459, 145] on input "(email | "e mail" | "e - mail") ((market*) | campaign | company | automation | …" at bounding box center [540, 140] width 338 height 16
click at [529, 142] on input "(email | "e mail" | "e - mail") ((market*) | campaign | company | automation | …" at bounding box center [540, 140] width 338 height 16
drag, startPoint x: 667, startPoint y: 144, endPoint x: 723, endPoint y: 144, distance: 55.8
click at [723, 144] on span "(email | "e mail" | "e - mail") ((market*) | campaign | company | automation | …" at bounding box center [548, 139] width 368 height 25
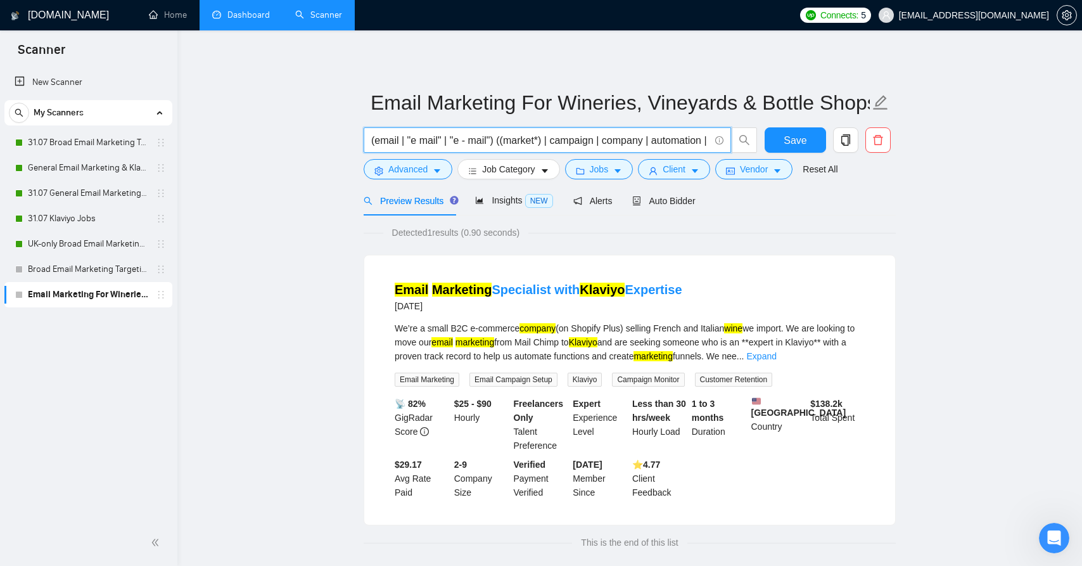
click at [581, 143] on input "(email | "e mail" | "e - mail") ((market*) | campaign | company | automation | …" at bounding box center [540, 140] width 338 height 16
drag, startPoint x: 590, startPoint y: 148, endPoint x: 623, endPoint y: 143, distance: 33.3
click at [623, 143] on span "(email | "e mail" | "e - mail") ((market*) | campaign | company | automation | …" at bounding box center [548, 139] width 368 height 25
drag, startPoint x: 623, startPoint y: 143, endPoint x: 767, endPoint y: 149, distance: 144.6
click at [767, 149] on div "(email | "e mail" | "e - mail") ((market*) | campaign | company | automation | …" at bounding box center [627, 143] width 532 height 32
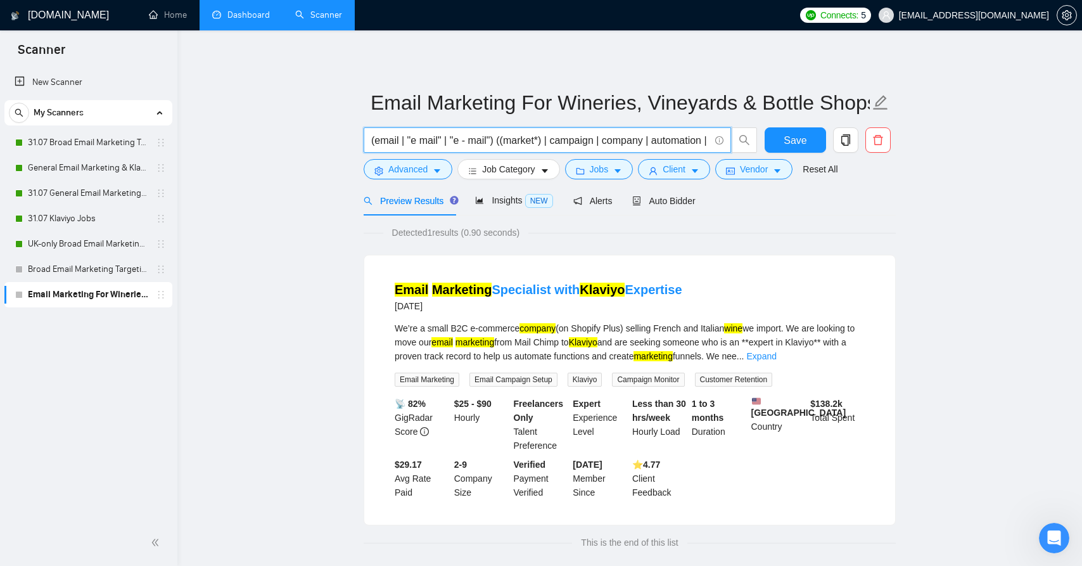
click at [680, 141] on input "(email | "e mail" | "e - mail") ((market*) | campaign | company | automation | …" at bounding box center [540, 140] width 338 height 16
click at [698, 141] on input "(email | "e mail" | "e - mail") ((market*) | campaign | company | automation | …" at bounding box center [540, 140] width 338 height 16
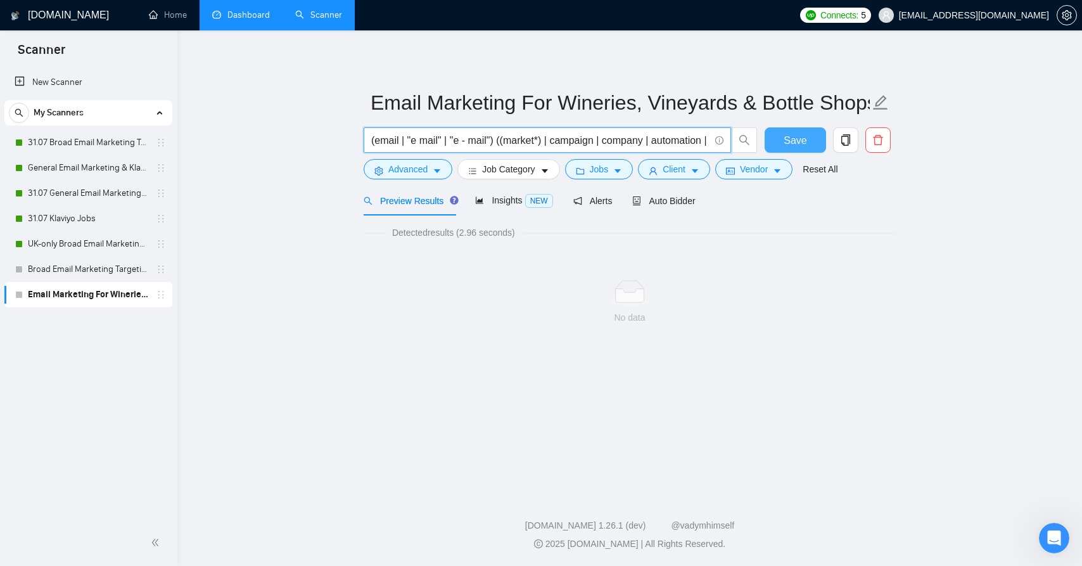
click at [799, 145] on span "Save" at bounding box center [795, 140] width 23 height 16
click at [475, 140] on input "(email | "e mail" | "e - mail") ((market*) | campaign | company | automation | …" at bounding box center [540, 140] width 338 height 16
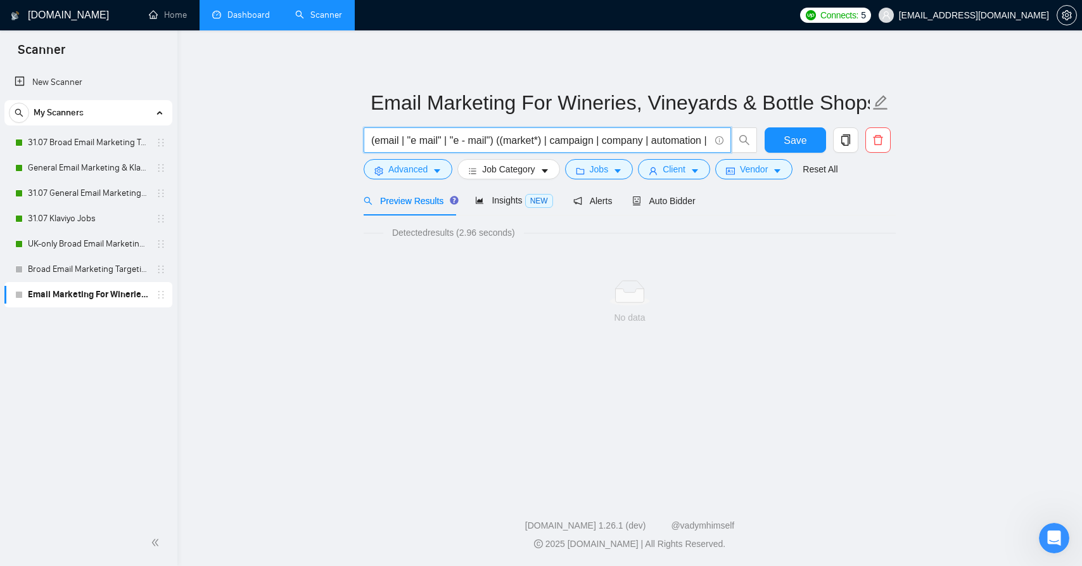
click at [993, 189] on main "Email Marketing For Wineries, Vineyards & Bottle Shops (email | "e mail" | "e -…" at bounding box center [630, 260] width 864 height 418
click at [1011, 207] on main "Email Marketing For Wineries, Vineyards & Bottle Shops (email | "e mail" | "e -…" at bounding box center [630, 260] width 864 height 418
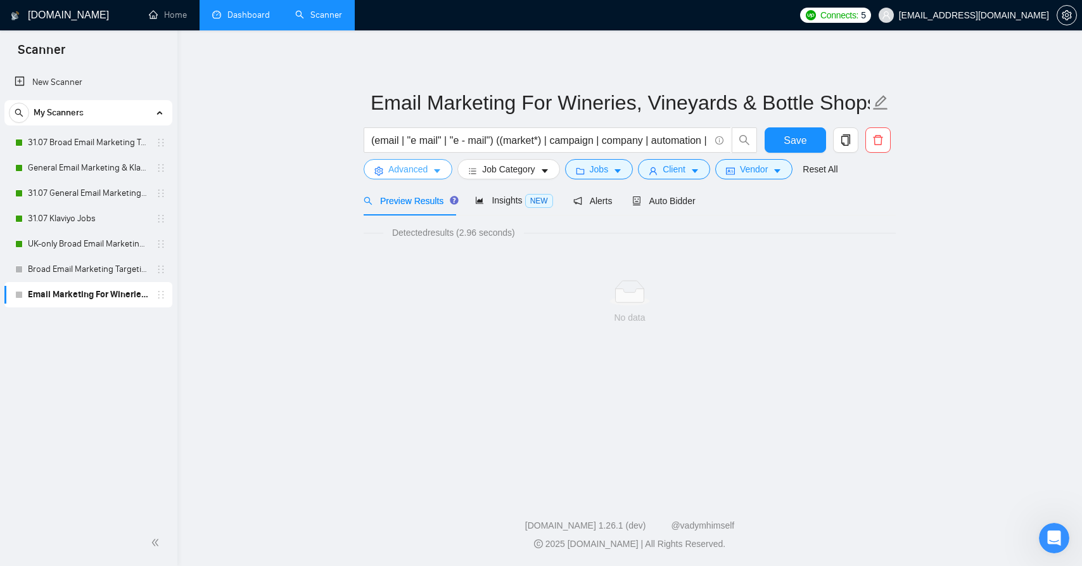
click at [440, 175] on icon "caret-down" at bounding box center [437, 171] width 9 height 9
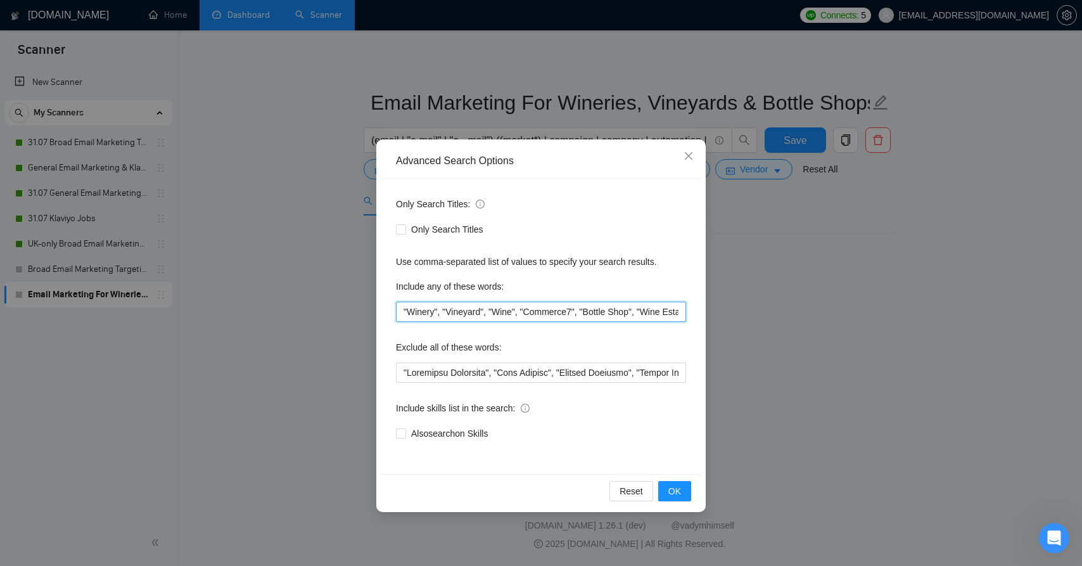
click at [593, 315] on input ""Winery", "Vineyard", "Wine", "Commerce7", "Bottle Shop", "Wine Estate"" at bounding box center [541, 312] width 290 height 20
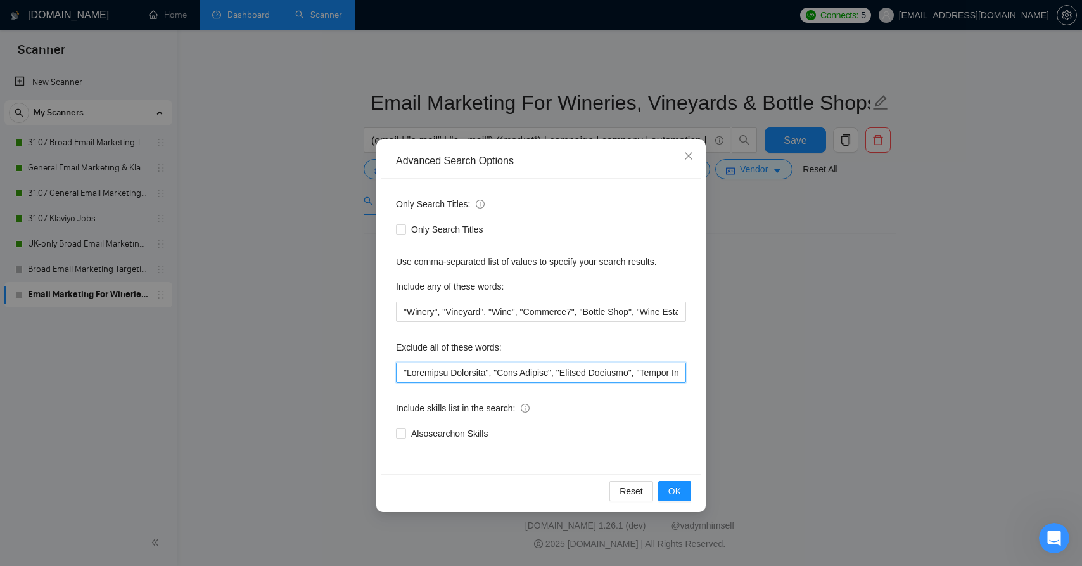
click at [564, 367] on input "text" at bounding box center [541, 373] width 290 height 20
drag, startPoint x: 564, startPoint y: 367, endPoint x: 684, endPoint y: 377, distance: 120.2
click at [684, 377] on input "text" at bounding box center [541, 373] width 290 height 20
click at [651, 369] on input "text" at bounding box center [541, 373] width 290 height 20
drag, startPoint x: 651, startPoint y: 369, endPoint x: 835, endPoint y: 383, distance: 184.3
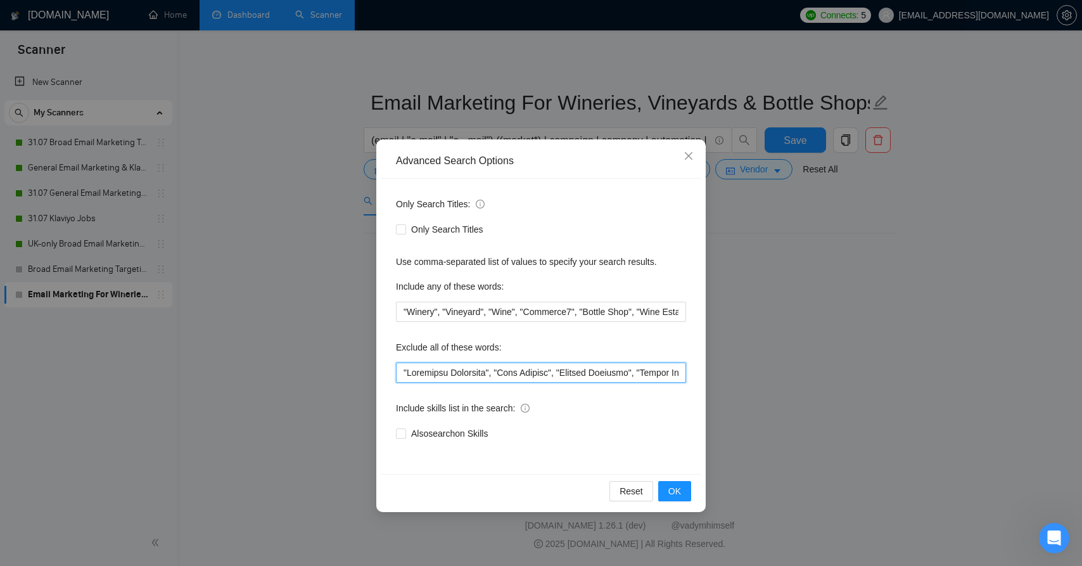
click at [835, 383] on div "Advanced Search Options Only Search Titles: Only Search Titles Use comma-separa…" at bounding box center [541, 283] width 1082 height 566
click at [672, 394] on div "Only Search Titles: Only Search Titles Use comma-separated list of values to sp…" at bounding box center [541, 326] width 321 height 295
click at [665, 491] on button "OK" at bounding box center [674, 491] width 33 height 20
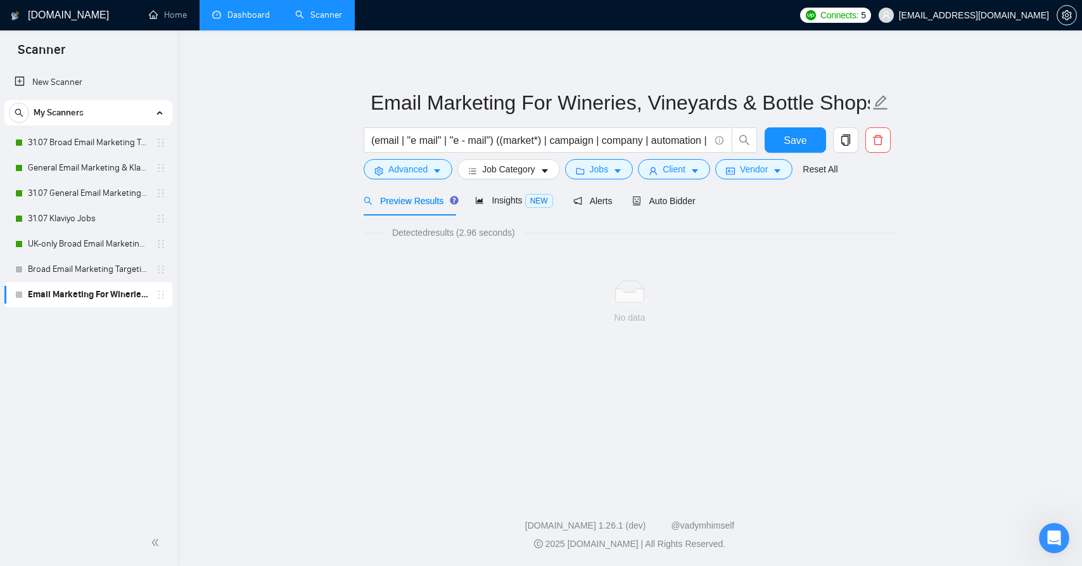
click at [756, 252] on div "No data" at bounding box center [630, 302] width 532 height 105
click at [571, 141] on input "(email | "e mail" | "e - mail") ((market*) | campaign | company | automation | …" at bounding box center [540, 140] width 338 height 16
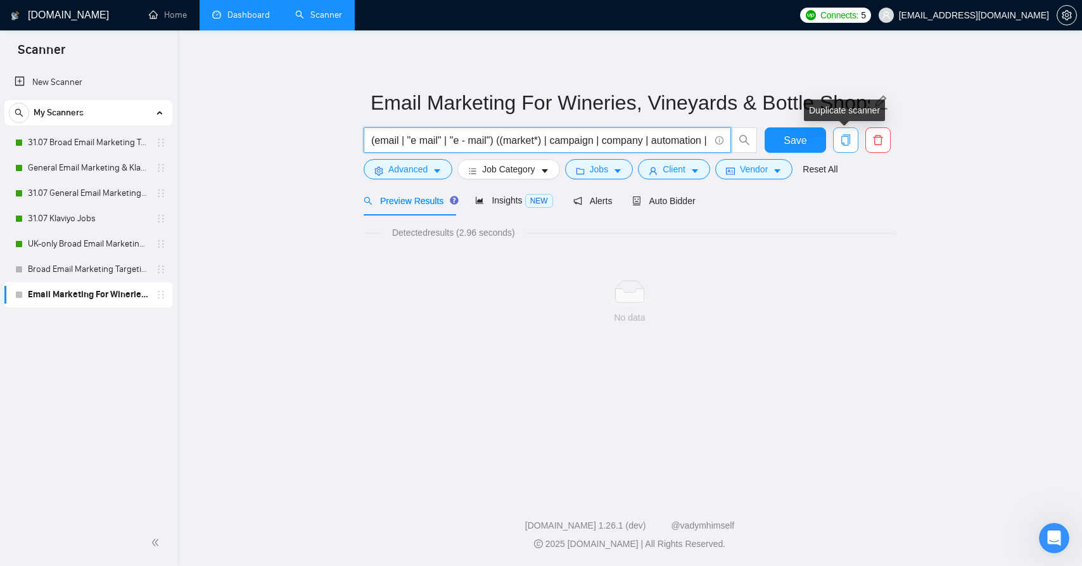
drag, startPoint x: 571, startPoint y: 141, endPoint x: 849, endPoint y: 151, distance: 278.4
click at [849, 151] on div "(email | "e mail" | "e - mail") ((market*) | campaign | company | automation | …" at bounding box center [627, 143] width 532 height 32
click at [640, 138] on input "(email | "e mail" | "e - mail") ((market*) | campaign | company | automation | …" at bounding box center [540, 140] width 338 height 16
click at [702, 146] on input "(email | "e mail" | "e - mail") ((market*) | campaign | company | automation | …" at bounding box center [540, 140] width 338 height 16
type input "(email | "e mail" | "e - mail") ((market*) | campaign | company | automation | …"
